Goal: Information Seeking & Learning: Learn about a topic

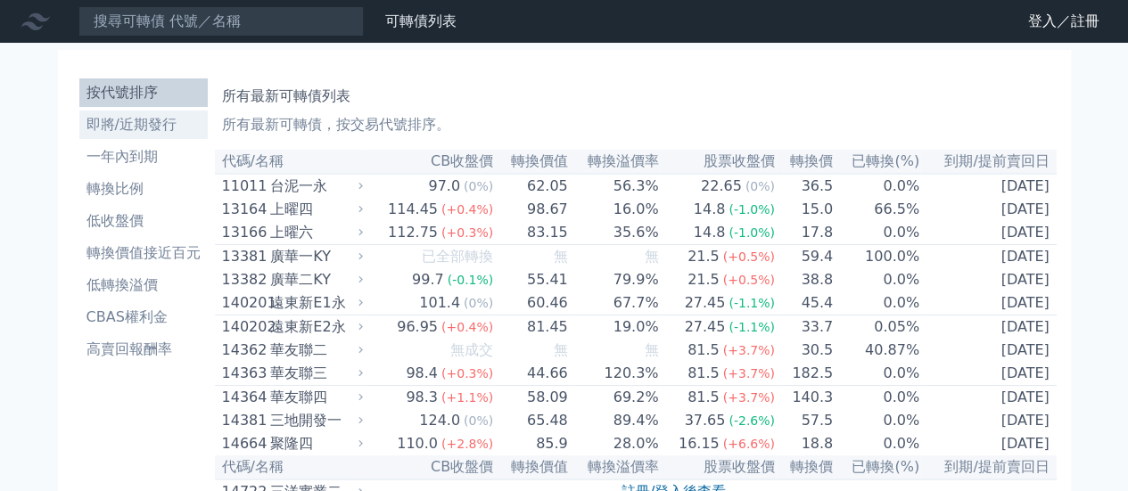
click at [159, 115] on li "即將/近期發行" at bounding box center [143, 124] width 128 height 21
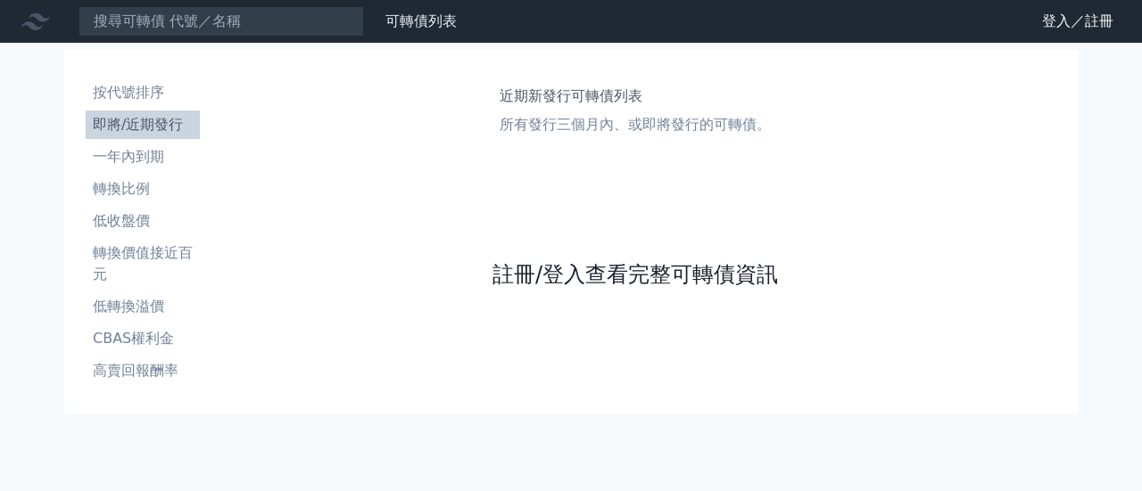
click at [597, 271] on link "註冊/登入查看完整可轉債資訊" at bounding box center [634, 274] width 285 height 29
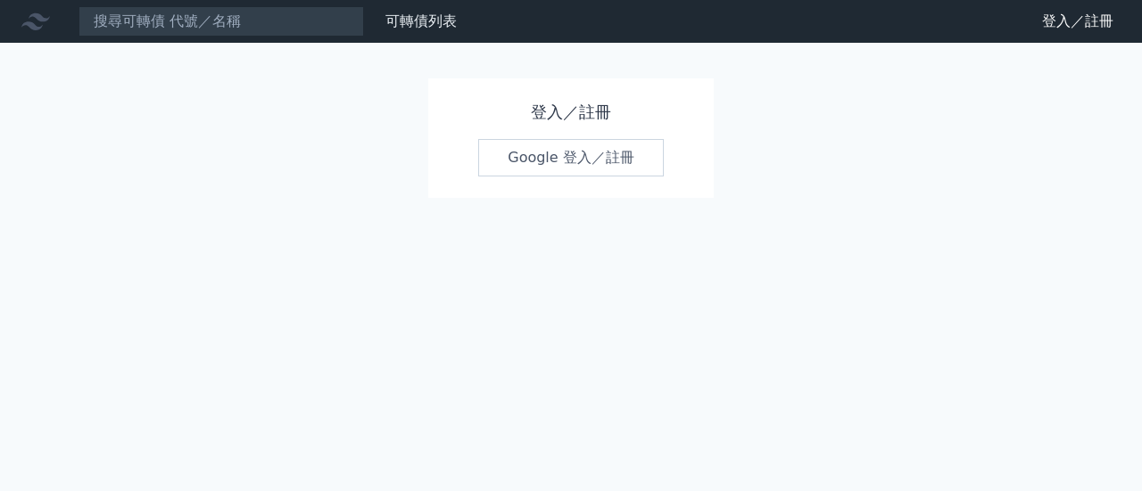
click at [542, 156] on link "Google 登入／註冊" at bounding box center [571, 157] width 186 height 37
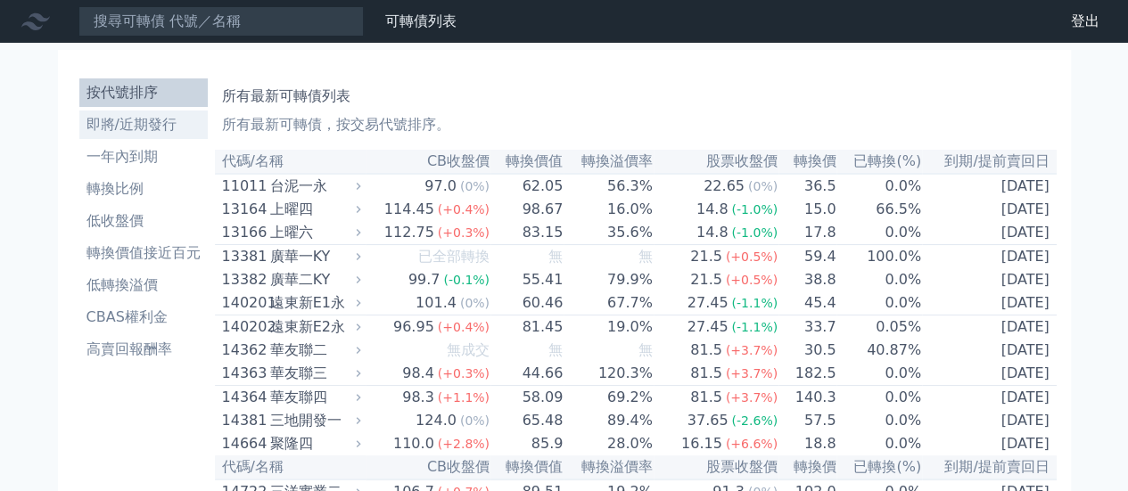
click at [159, 129] on li "即將/近期發行" at bounding box center [143, 124] width 128 height 21
